Goal: Go to known website

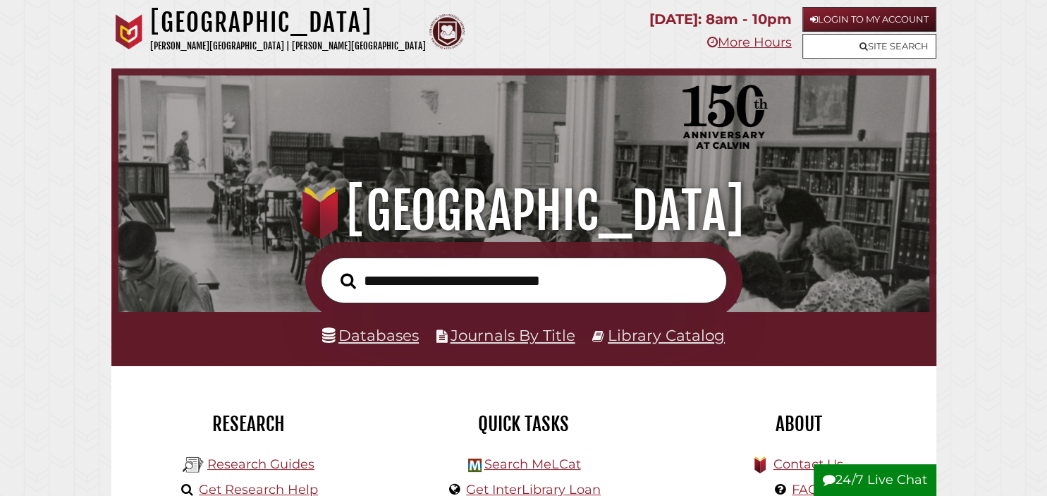
scroll to position [268, 804]
click at [695, 332] on link "Library Catalog" at bounding box center [666, 335] width 117 height 18
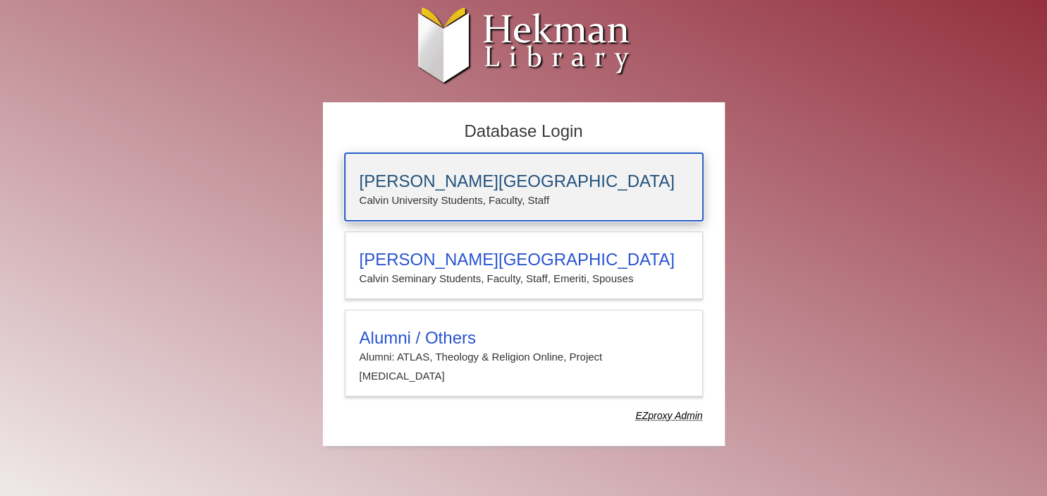
click at [451, 205] on p "Calvin University Students, Faculty, Staff" at bounding box center [524, 200] width 329 height 18
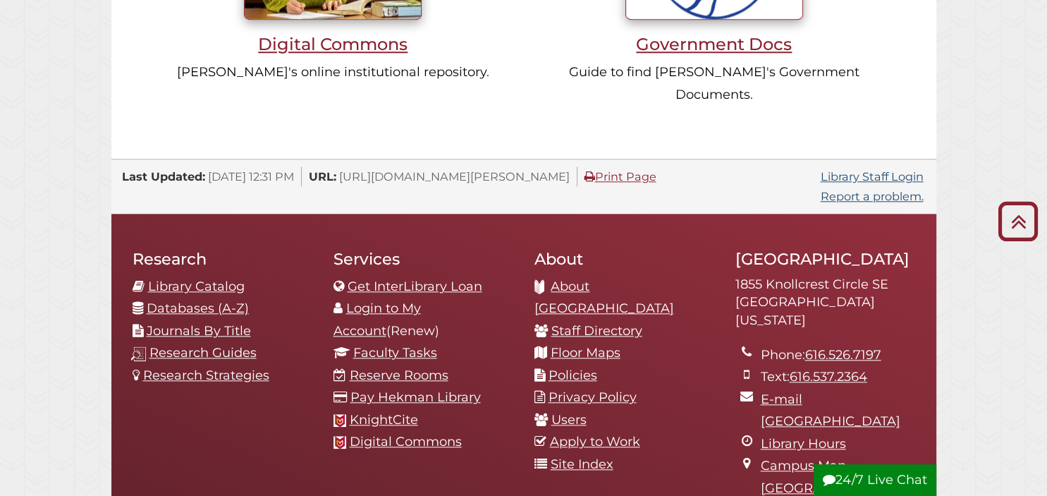
scroll to position [1408, 0]
